Goal: Task Accomplishment & Management: Manage account settings

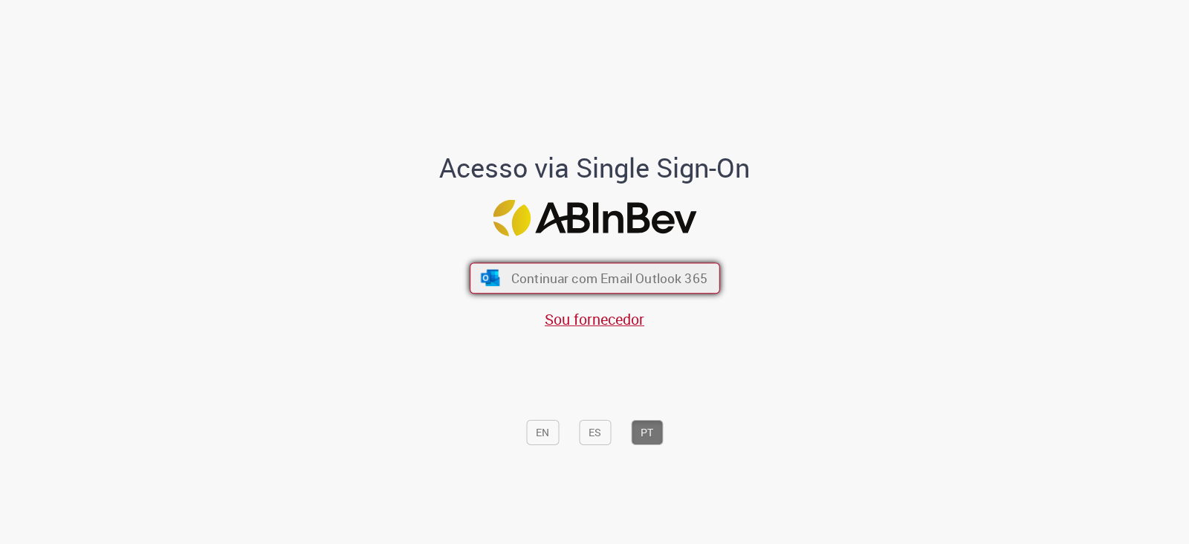
click at [520, 288] on button "Continuar com Email Outlook 365" at bounding box center [595, 278] width 251 height 31
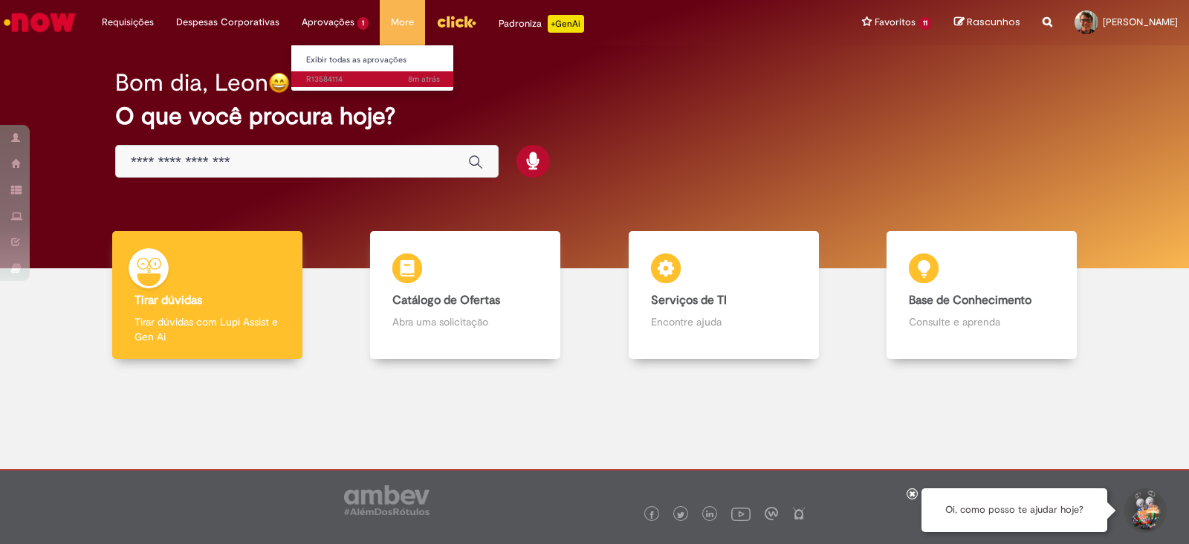
click at [330, 80] on span "8m atrás 8 minutos atrás R13584114" at bounding box center [373, 80] width 134 height 12
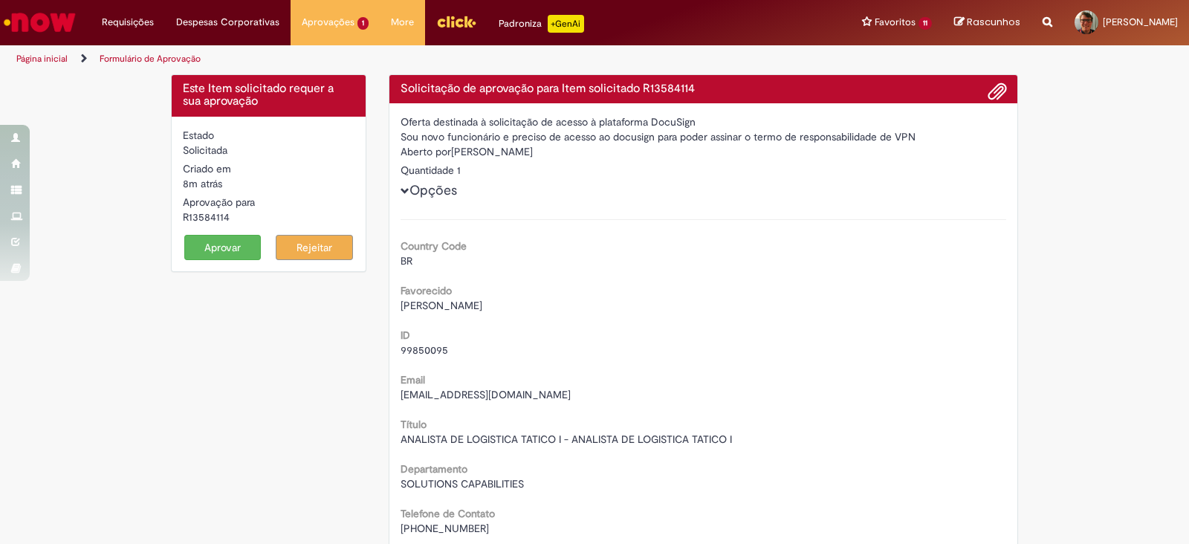
click at [214, 251] on button "Aprovar" at bounding box center [222, 247] width 77 height 25
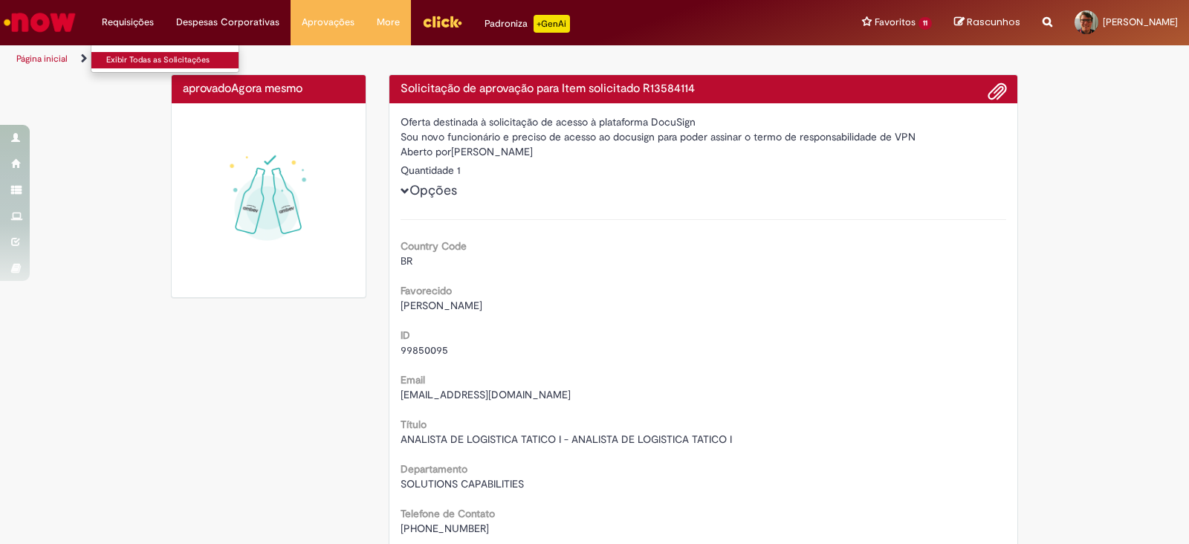
click at [136, 54] on link "Exibir Todas as Solicitações" at bounding box center [173, 60] width 164 height 16
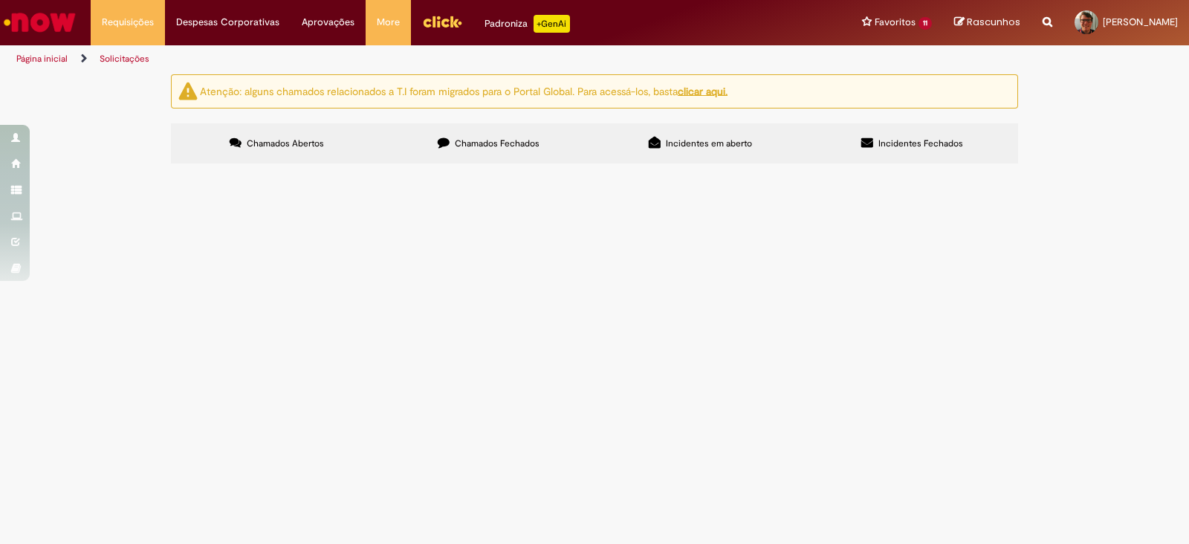
click at [485, 142] on span "Chamados Fechados" at bounding box center [497, 144] width 85 height 12
click at [271, 138] on span "Chamados Abertos" at bounding box center [285, 144] width 77 height 12
click at [488, 135] on label "Chamados Fechados" at bounding box center [489, 143] width 212 height 40
click at [39, 19] on img "Ir para a Homepage" at bounding box center [39, 22] width 77 height 30
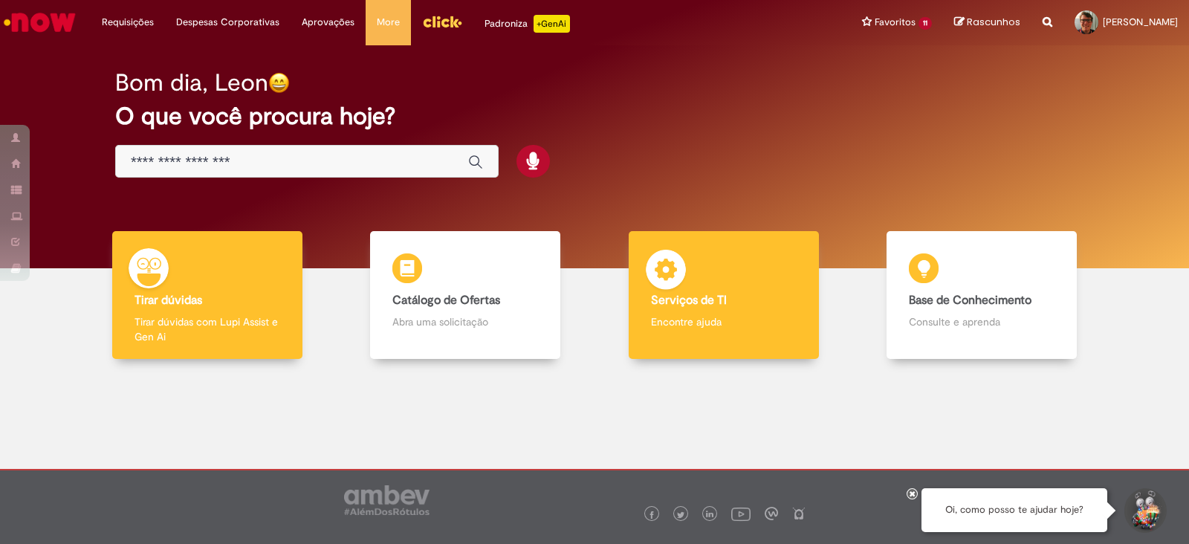
click at [697, 285] on div "Serviços de TI Serviços de TI Encontre ajuda" at bounding box center [724, 295] width 190 height 129
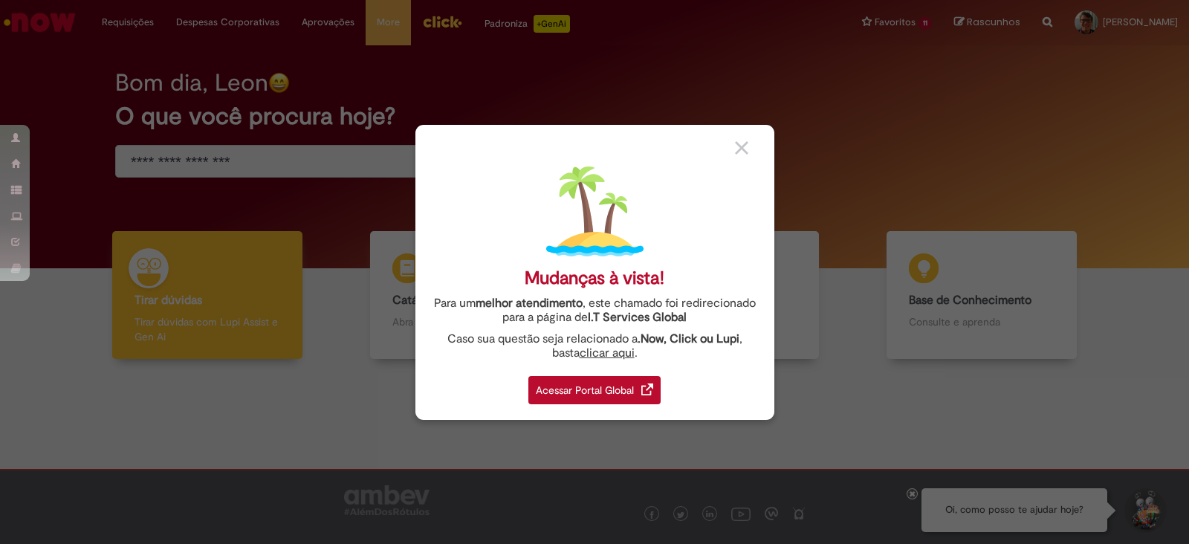
click at [583, 386] on div "Acessar Portal Global" at bounding box center [595, 390] width 132 height 28
